Goal: Task Accomplishment & Management: Manage account settings

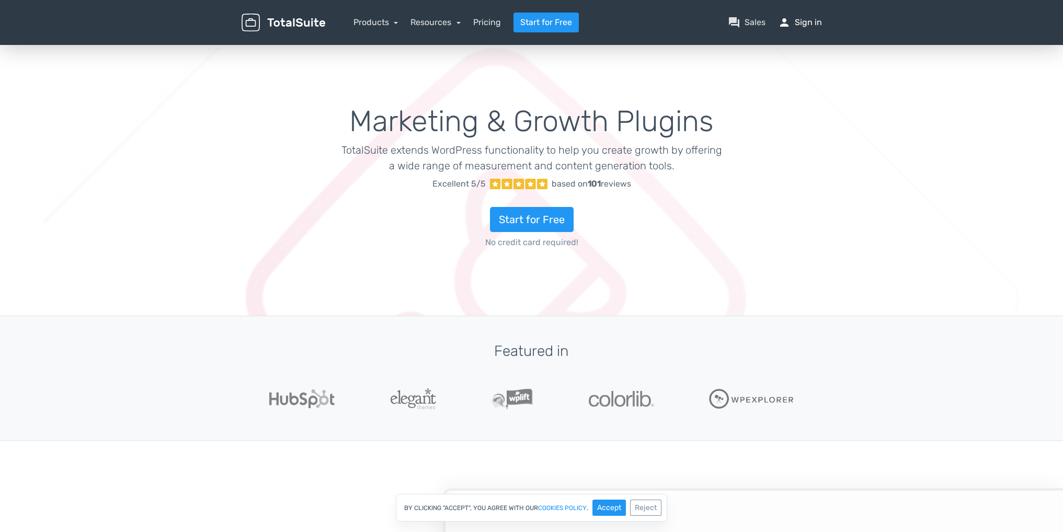
click at [813, 26] on link "person Sign in" at bounding box center [800, 22] width 44 height 13
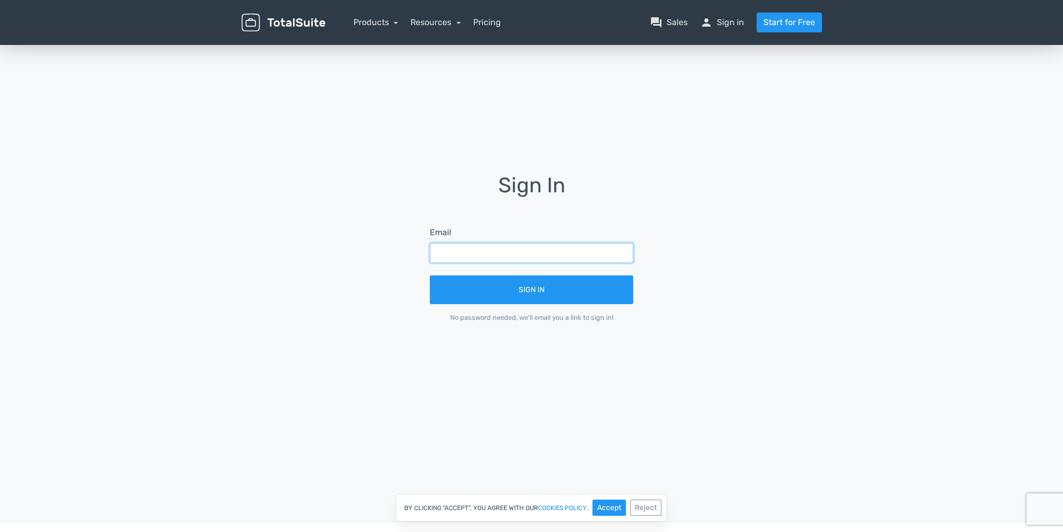
click at [575, 252] on input "text" at bounding box center [531, 253] width 203 height 20
type input "[EMAIL_ADDRESS][DOMAIN_NAME]"
click at [430, 275] on button "Sign In" at bounding box center [531, 289] width 203 height 29
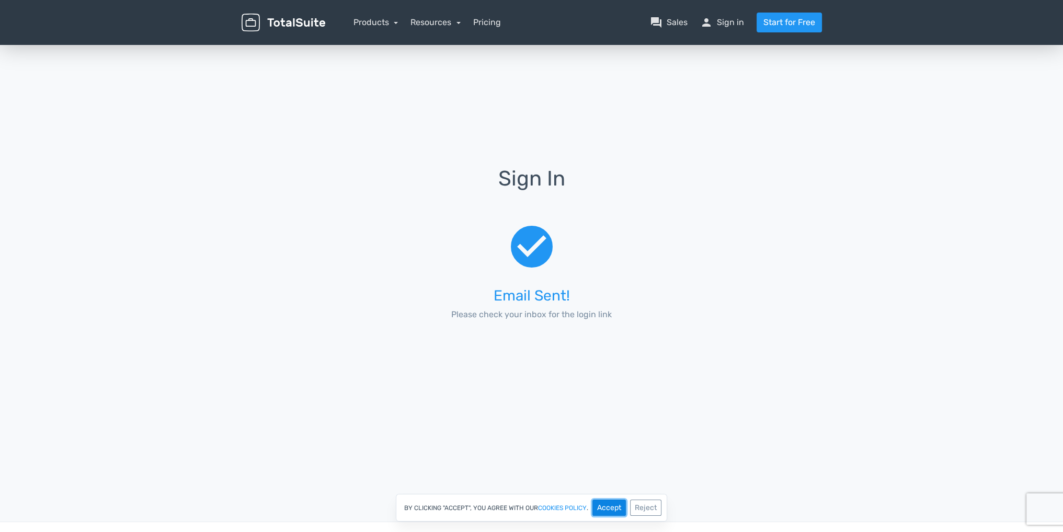
click at [611, 507] on button "Accept" at bounding box center [608, 508] width 33 height 16
click at [748, 21] on nav "Products TotalPoll WordPress Poll and Contest Plugin TotalContest WordPress Con…" at bounding box center [581, 23] width 497 height 20
click at [732, 22] on link "person Sign in" at bounding box center [722, 22] width 44 height 13
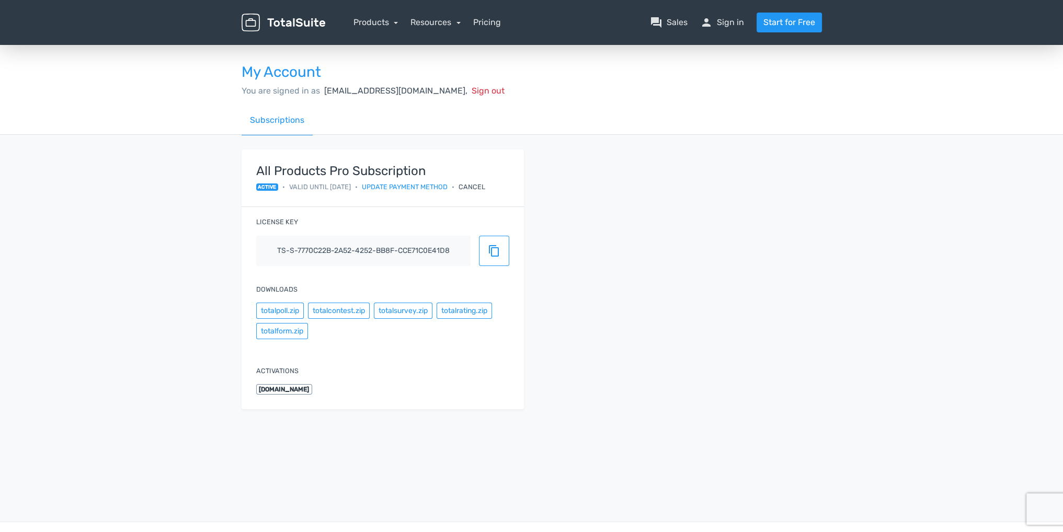
click at [688, 269] on div "All Products Pro Subscription active • Valid until [DATE] • Update payment meth…" at bounding box center [532, 286] width 596 height 272
click at [279, 328] on button "totalform.zip" at bounding box center [282, 331] width 52 height 16
